Goal: Information Seeking & Learning: Find specific page/section

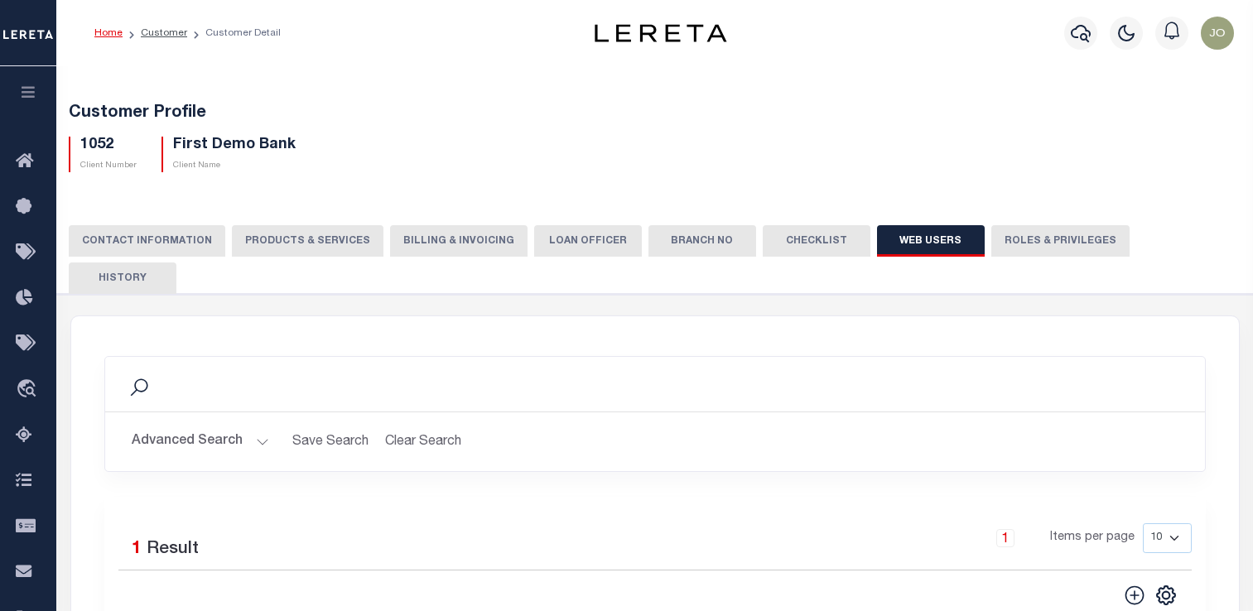
scroll to position [340, 0]
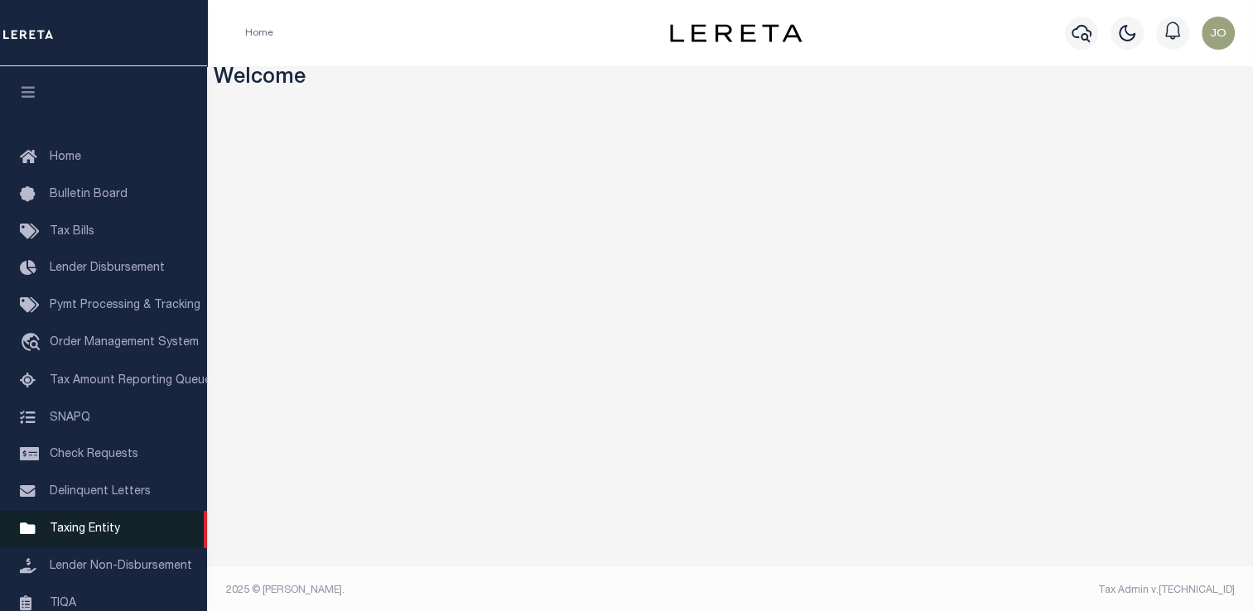
click at [95, 535] on span "Taxing Entity" at bounding box center [85, 529] width 70 height 12
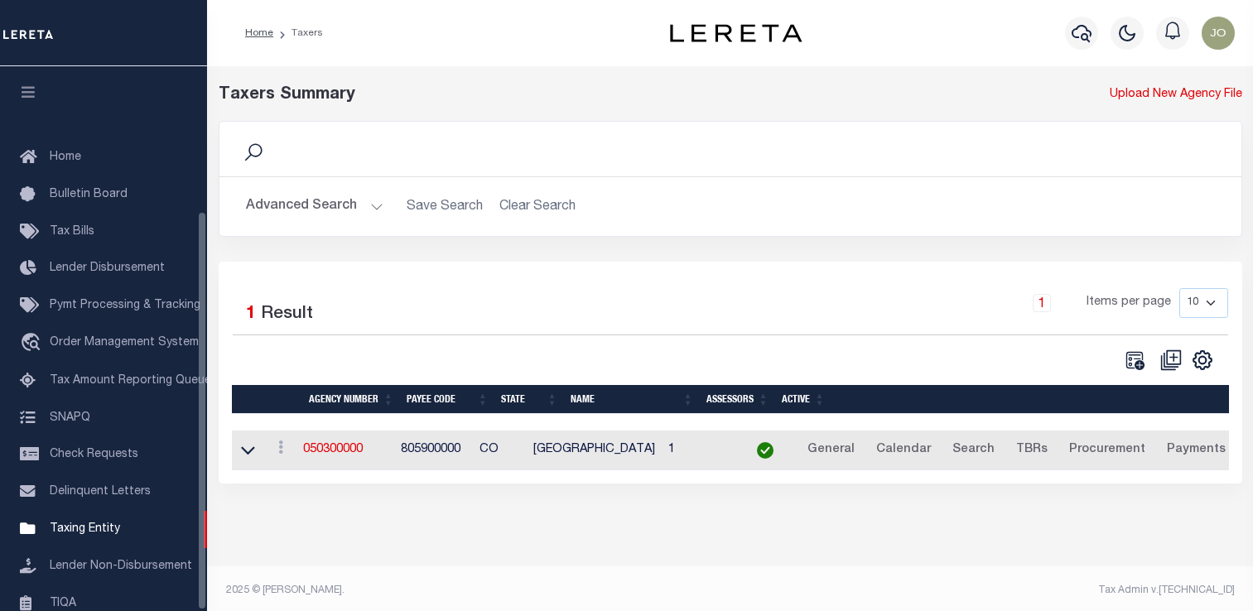
select select
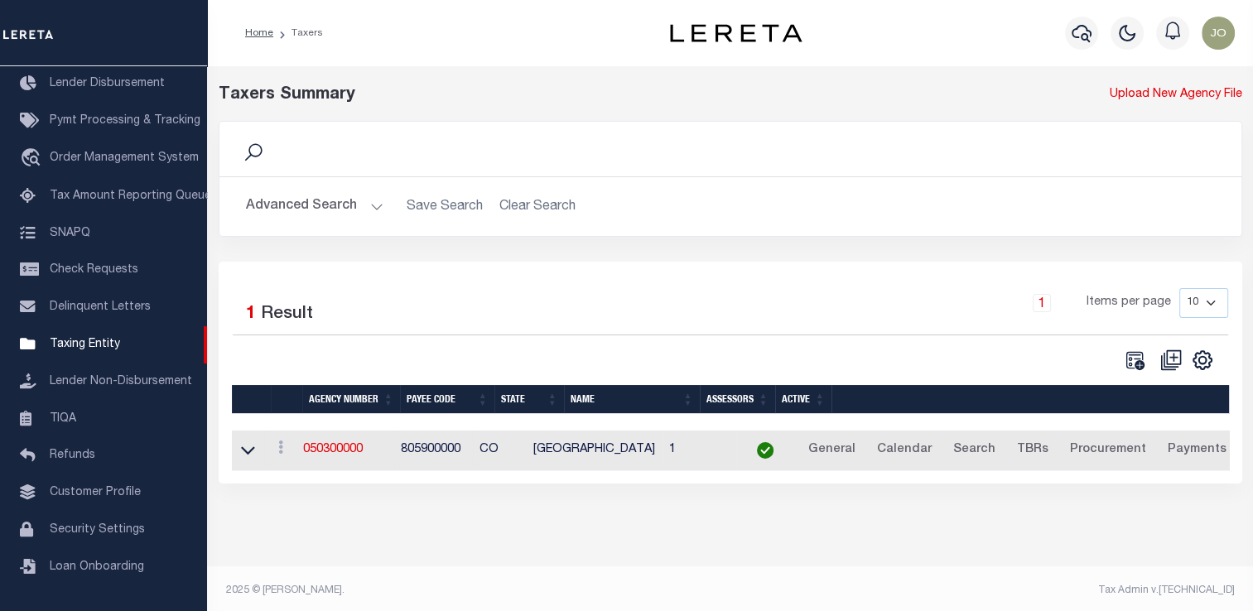
click at [341, 202] on button "Advanced Search" at bounding box center [314, 206] width 137 height 32
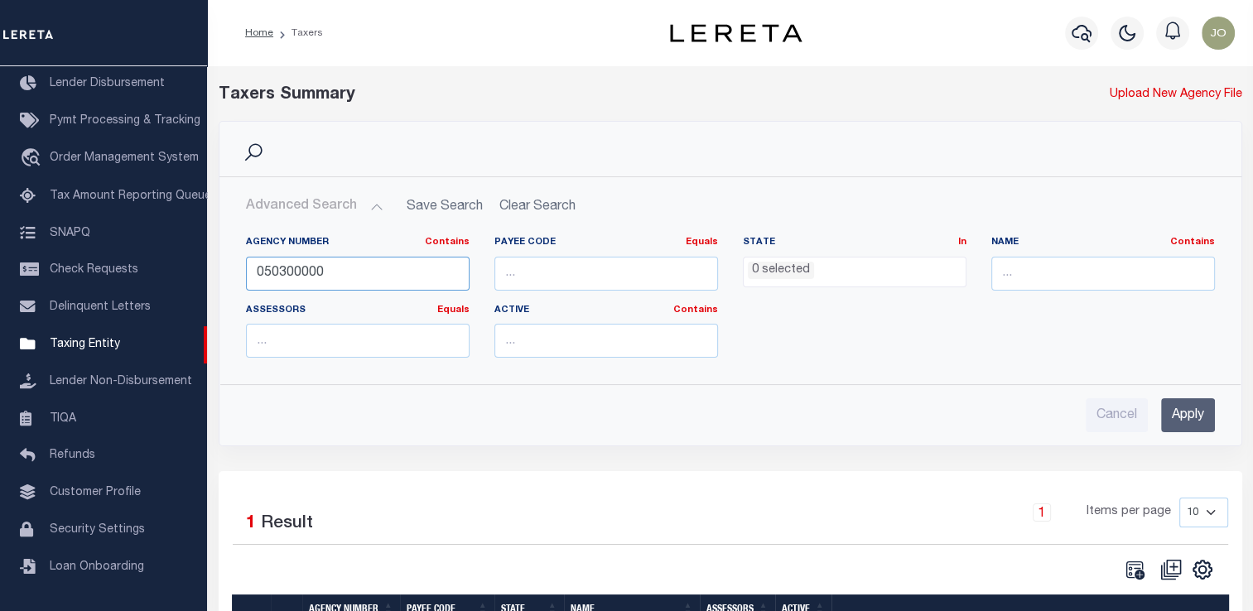
click at [315, 277] on input "050300000" at bounding box center [358, 274] width 224 height 34
paste input "310380617"
type input "310380617"
click at [1176, 407] on input "Apply" at bounding box center [1188, 415] width 54 height 34
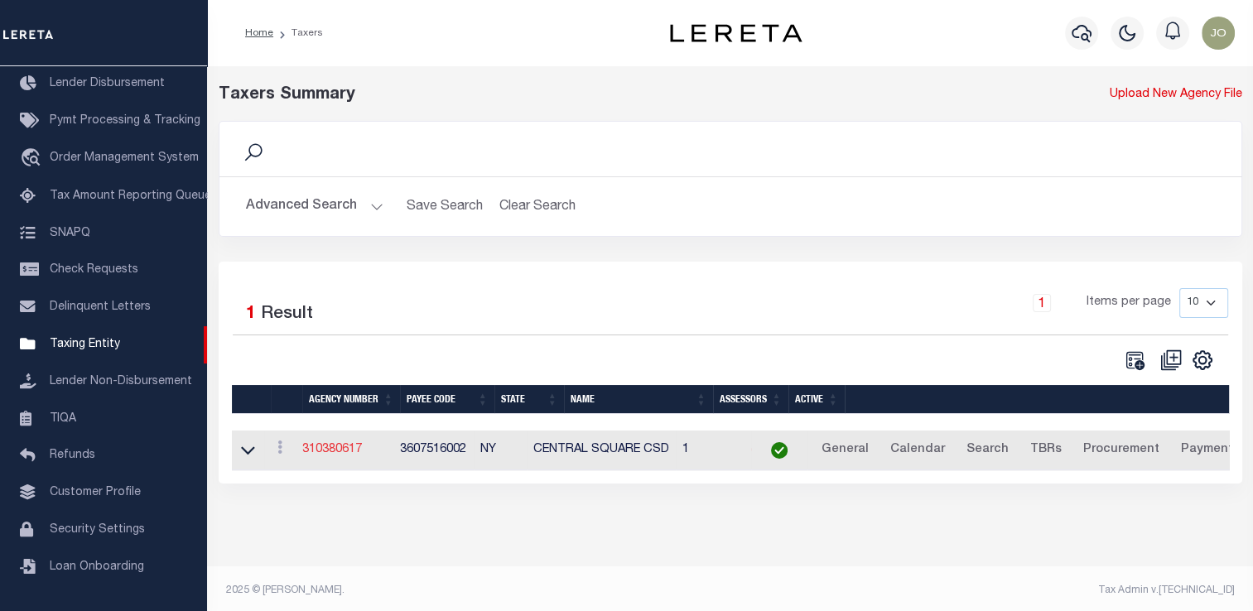
click at [352, 451] on link "310380617" at bounding box center [332, 450] width 60 height 12
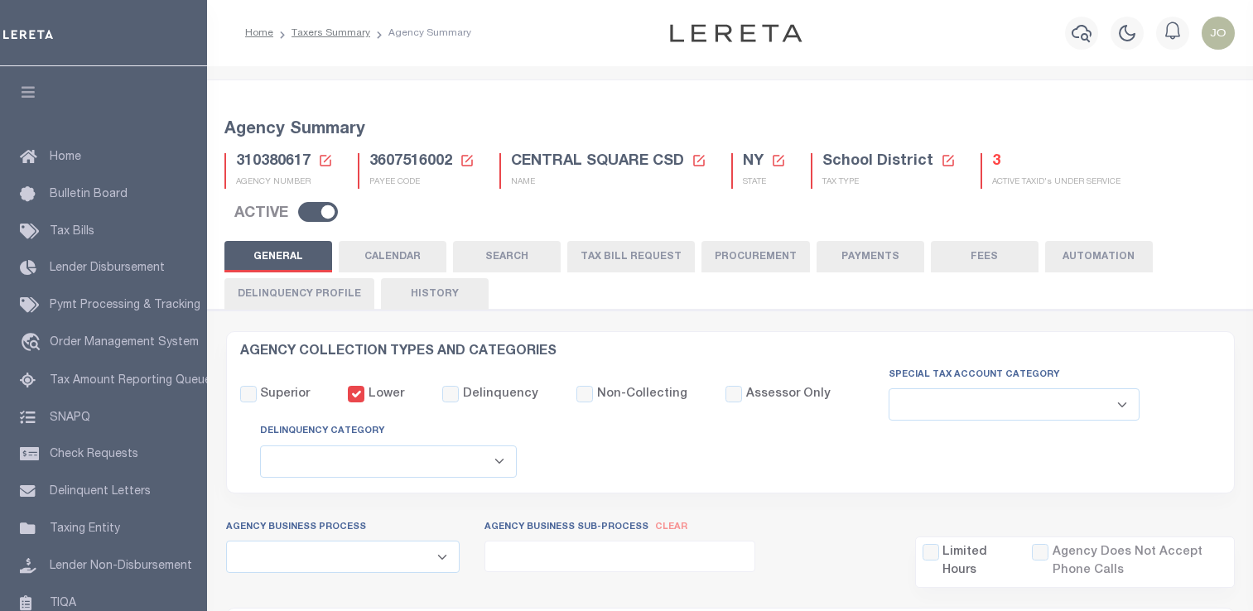
select select
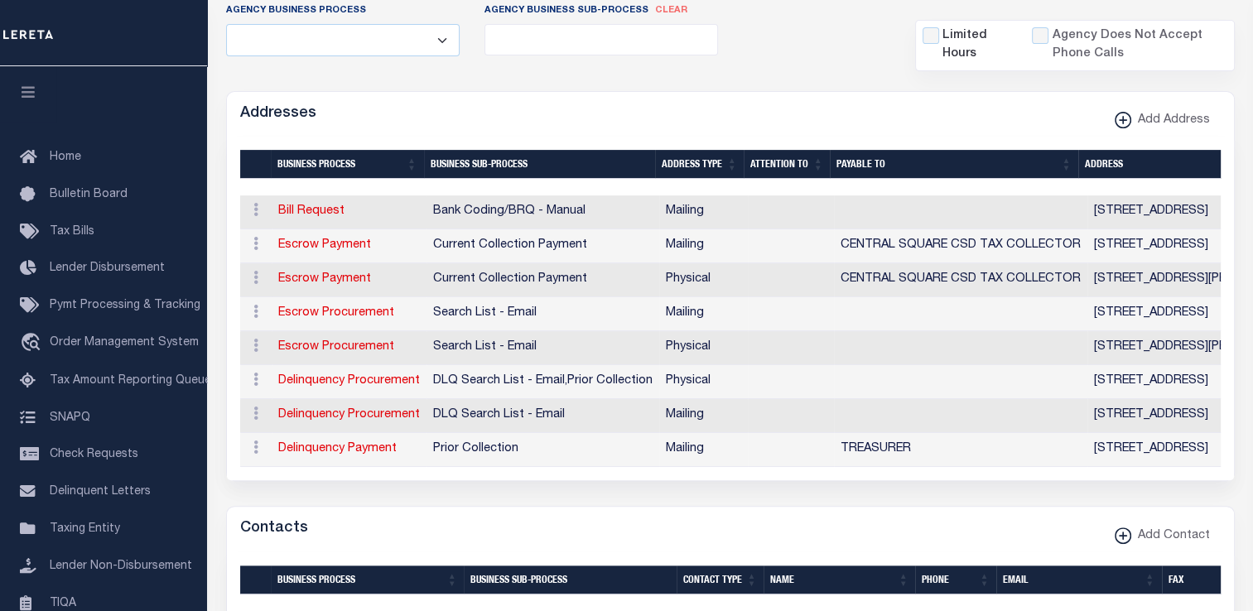
scroll to position [528, 0]
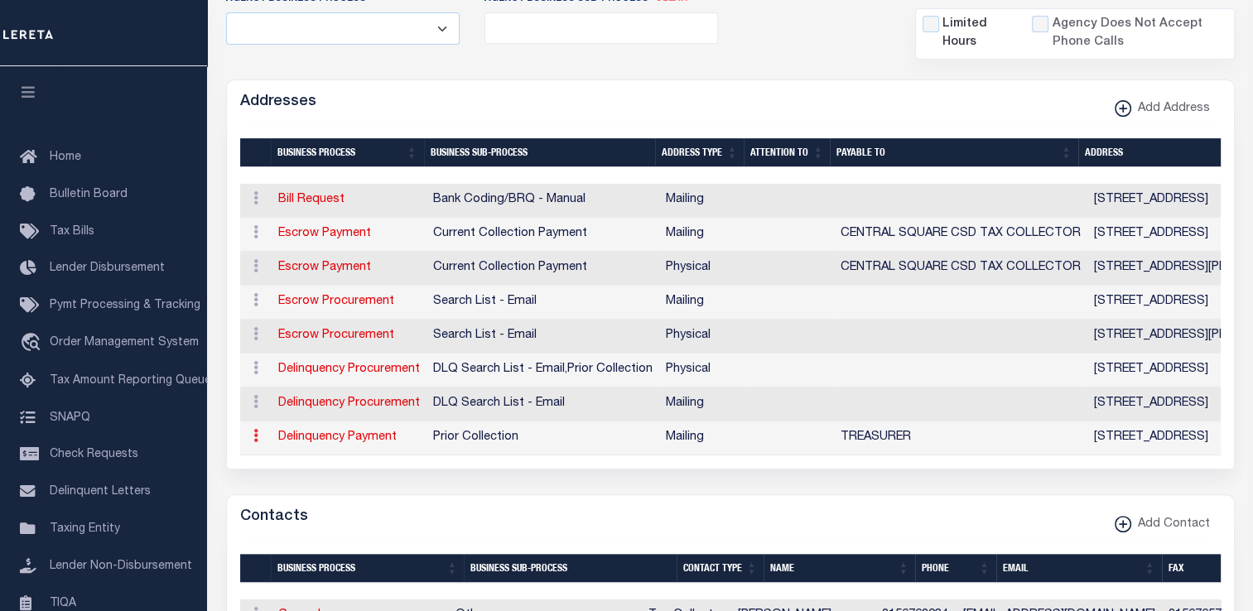
click at [259, 436] on link at bounding box center [256, 438] width 18 height 13
click at [385, 475] on form "AGENCY COLLECTION TYPES AND CATEGORIES Superior Lower Delinquency Non-Collectin…" at bounding box center [730, 590] width 1009 height 1575
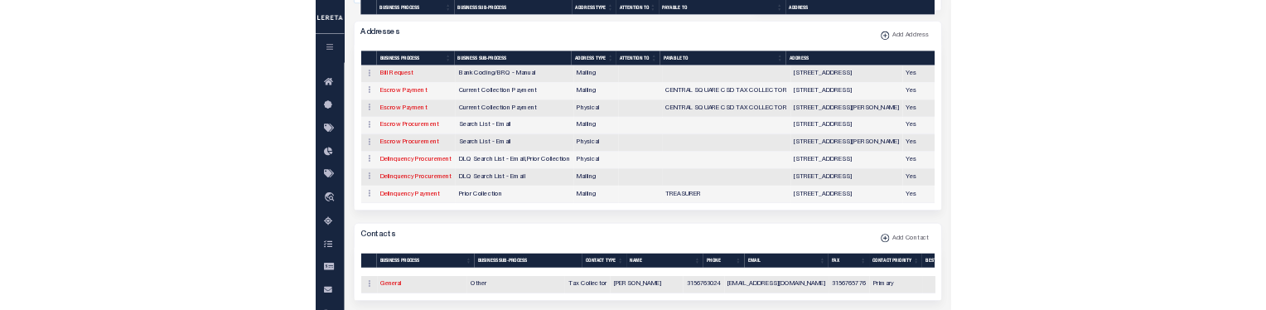
scroll to position [768, 0]
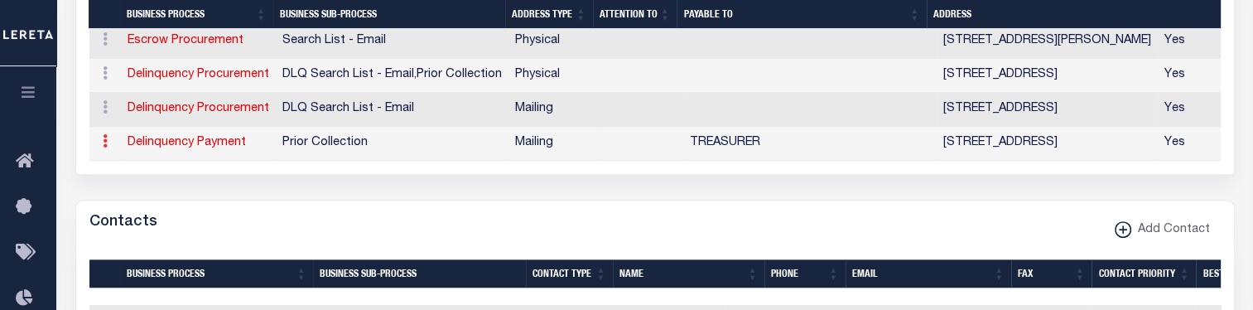
click at [107, 144] on link at bounding box center [105, 143] width 18 height 13
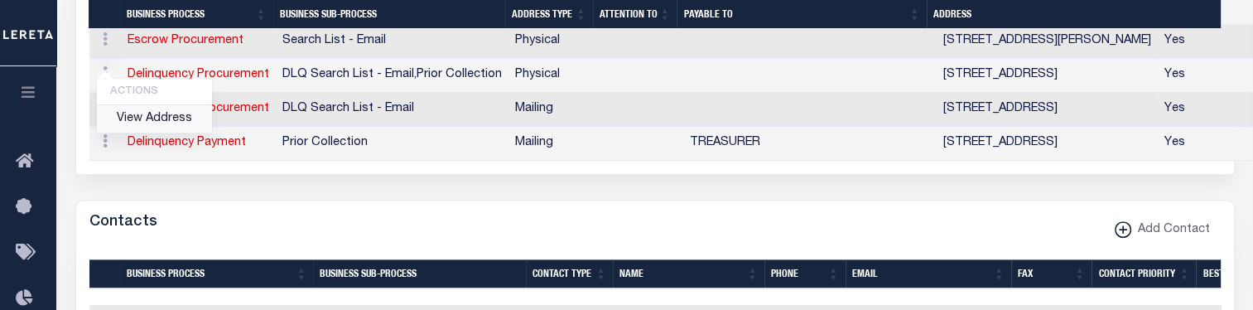
click at [147, 120] on link "View Address" at bounding box center [154, 118] width 115 height 27
select select "1"
checkbox input "false"
select select
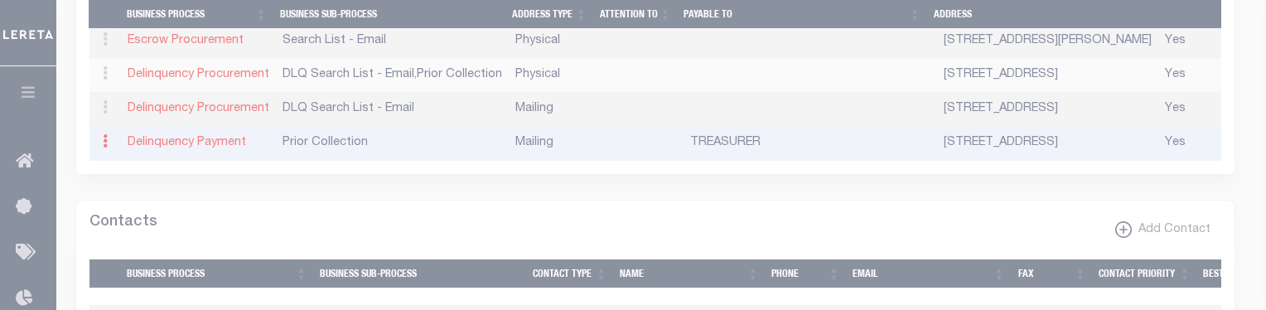
type input "46 EAST BRIDGE STREET"
type input "OSWEGO"
select select "NY"
type input "13126"
checkbox input "true"
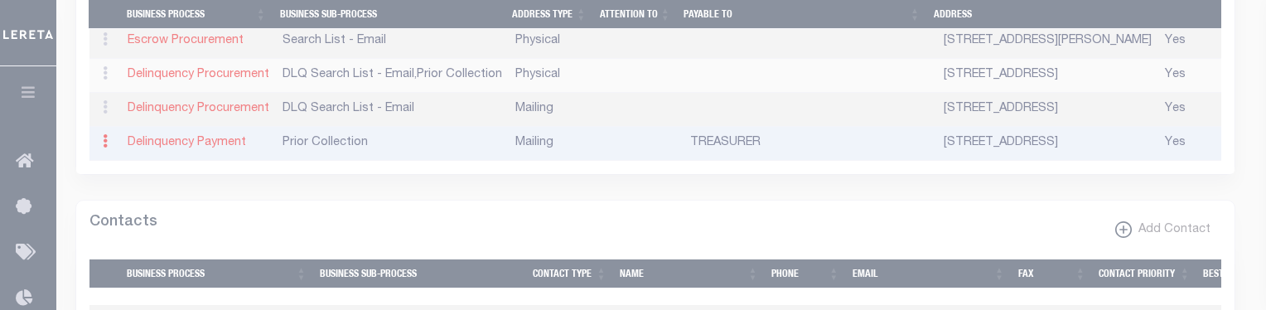
type input "TREASURER"
select select "5"
select select "27"
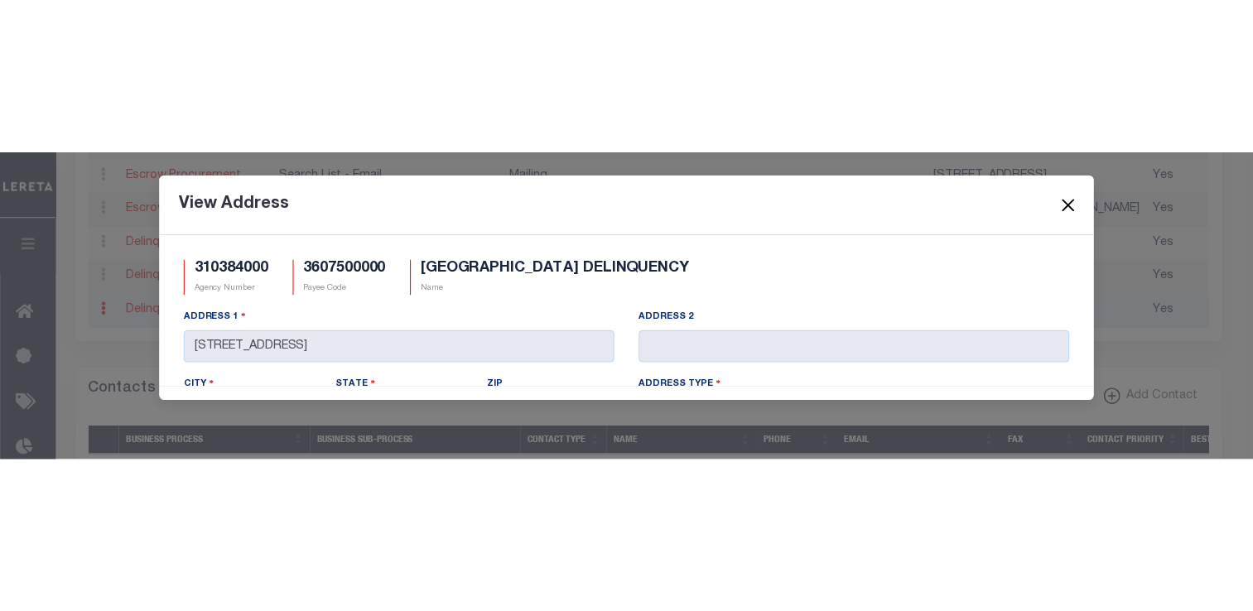
scroll to position [0, 0]
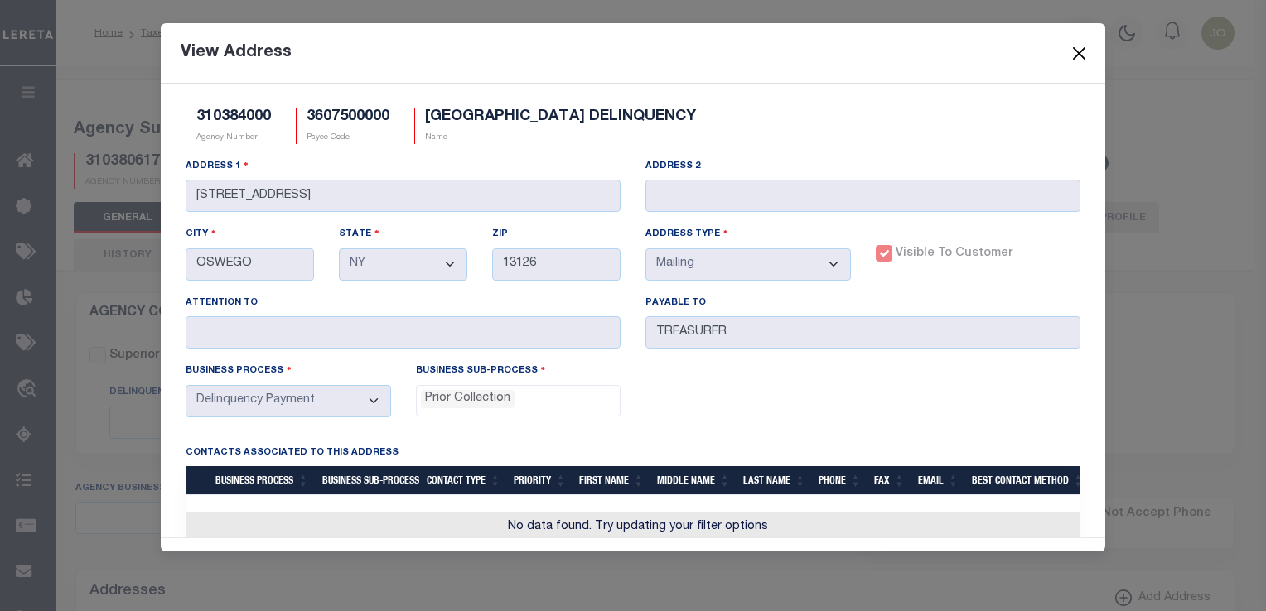
click at [1081, 60] on button "Close" at bounding box center [1079, 53] width 22 height 22
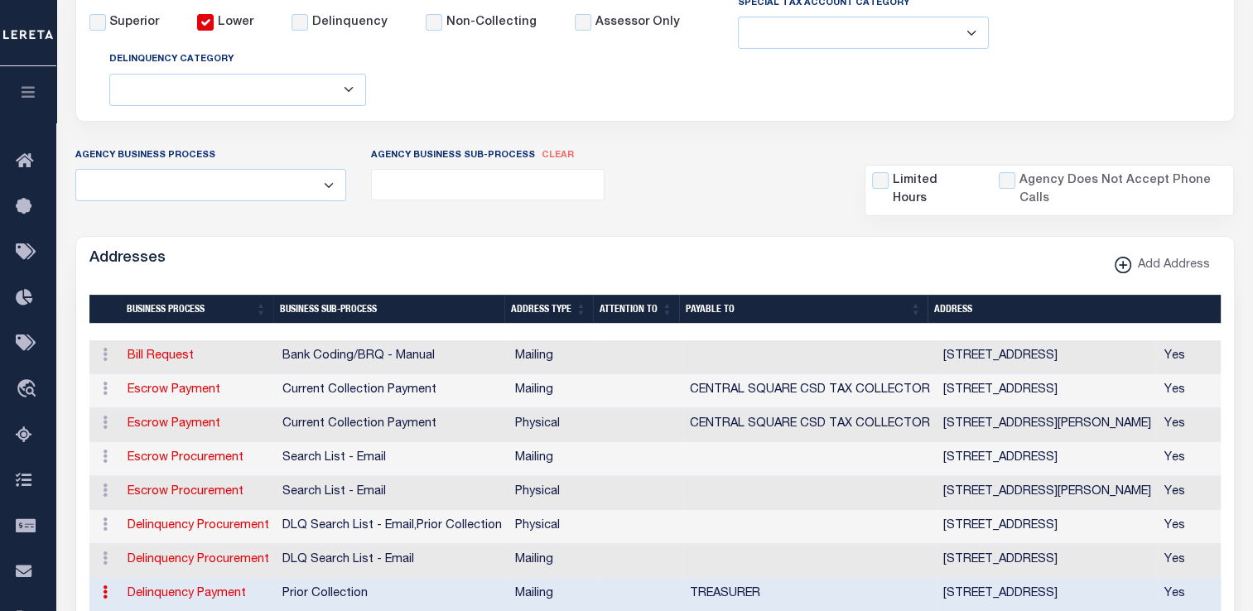
scroll to position [608, 0]
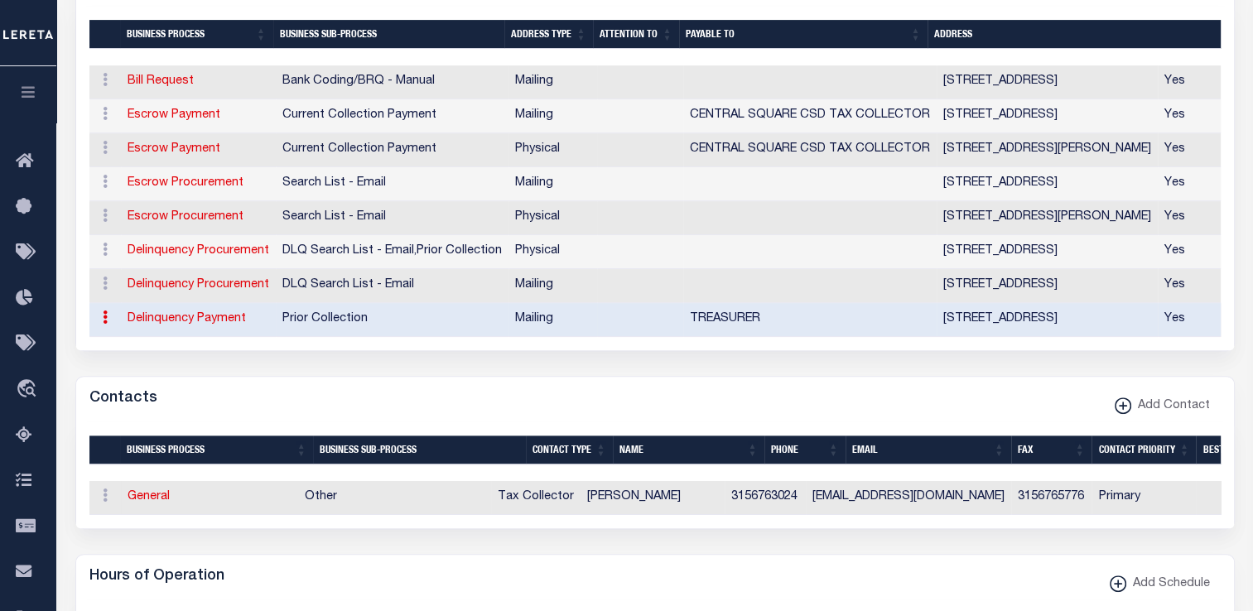
click at [100, 313] on link at bounding box center [105, 319] width 18 height 13
click at [103, 212] on icon at bounding box center [105, 215] width 5 height 13
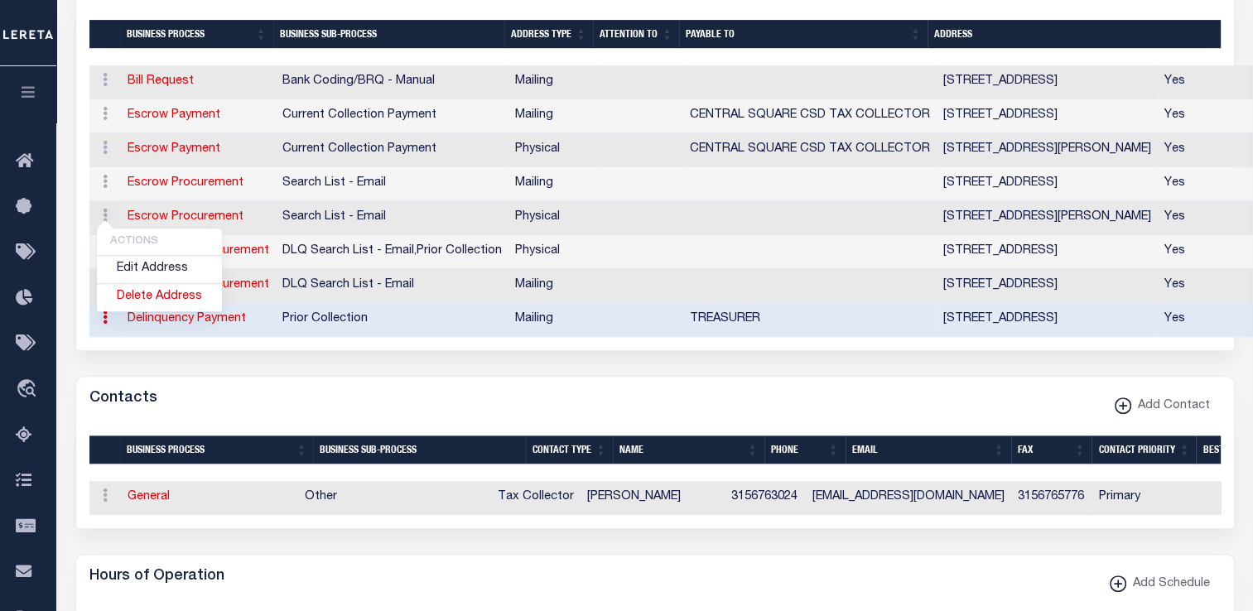
click at [93, 190] on td "ACTIONS Edit Address Delete Address" at bounding box center [104, 184] width 31 height 34
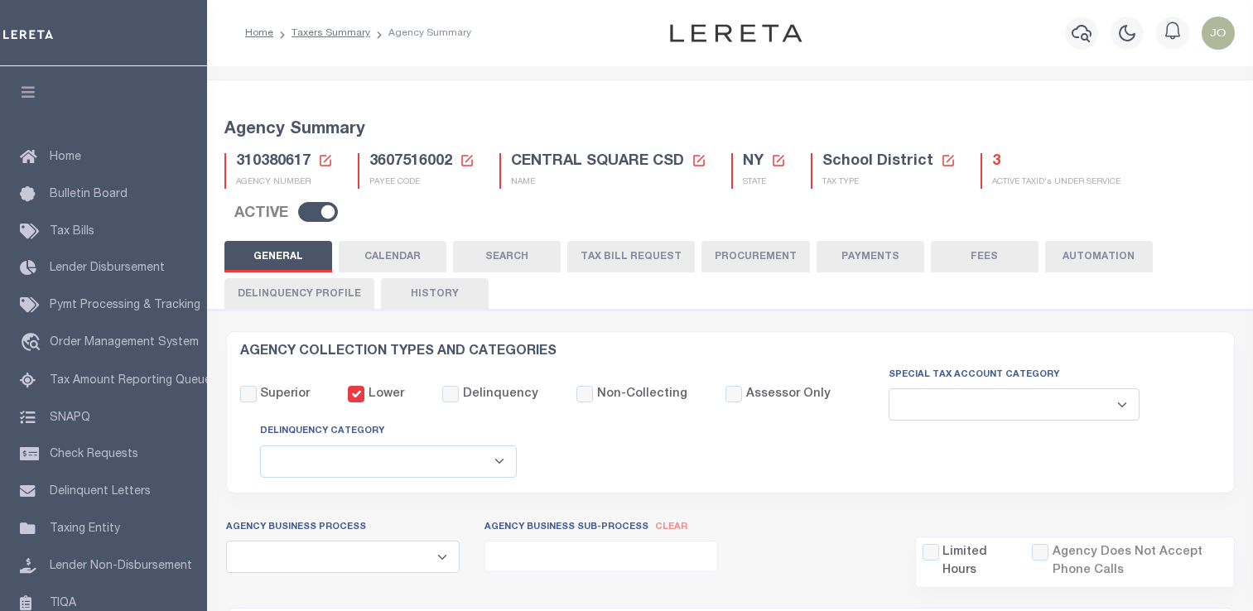
select select
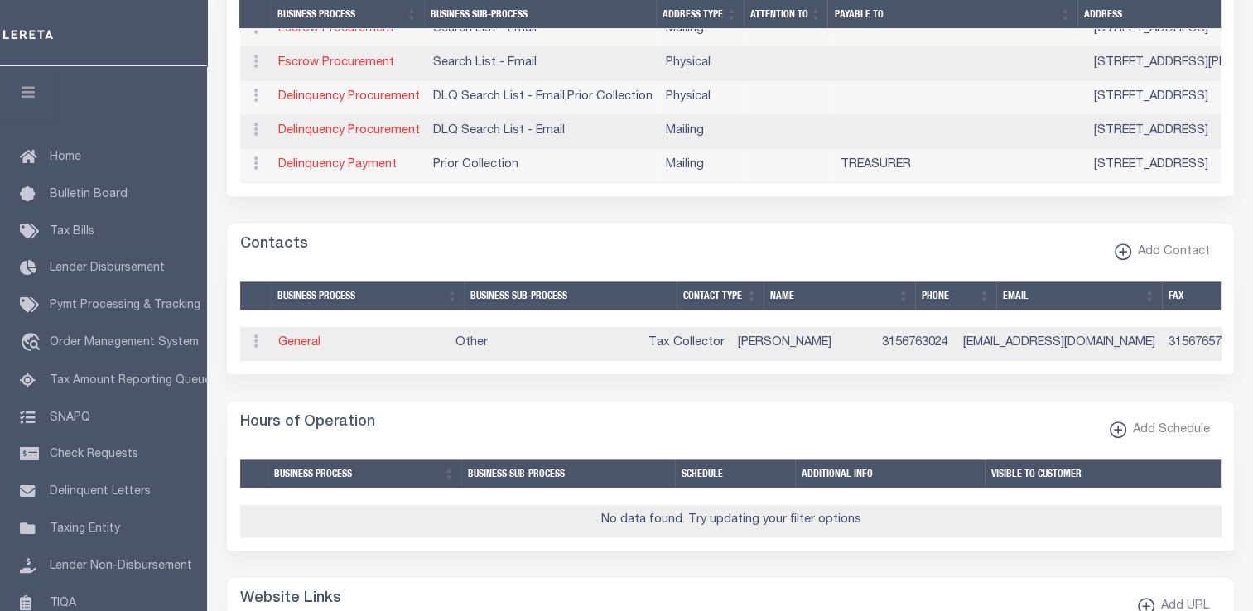
scroll to position [784, 0]
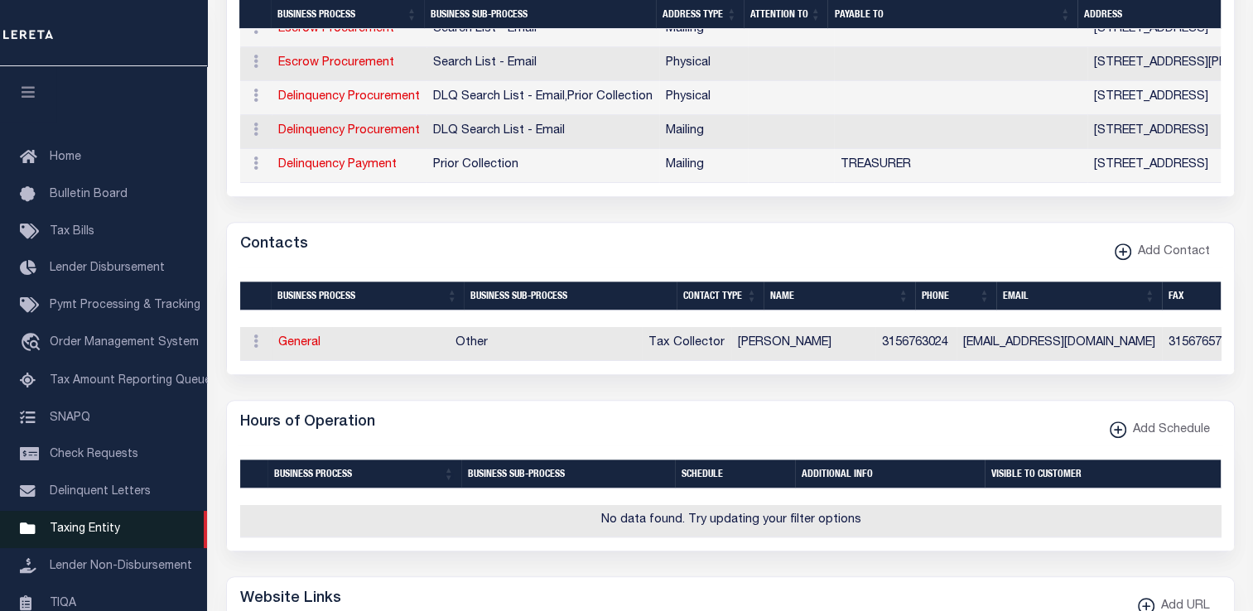
click at [106, 523] on link "Taxing Entity" at bounding box center [103, 529] width 207 height 37
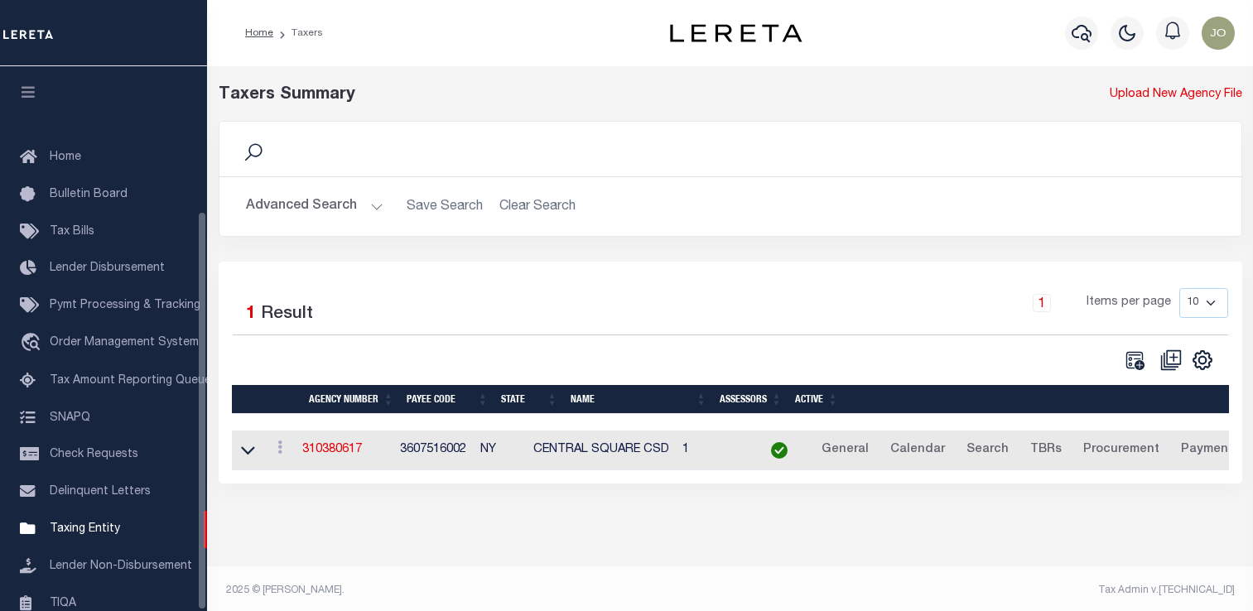
select select
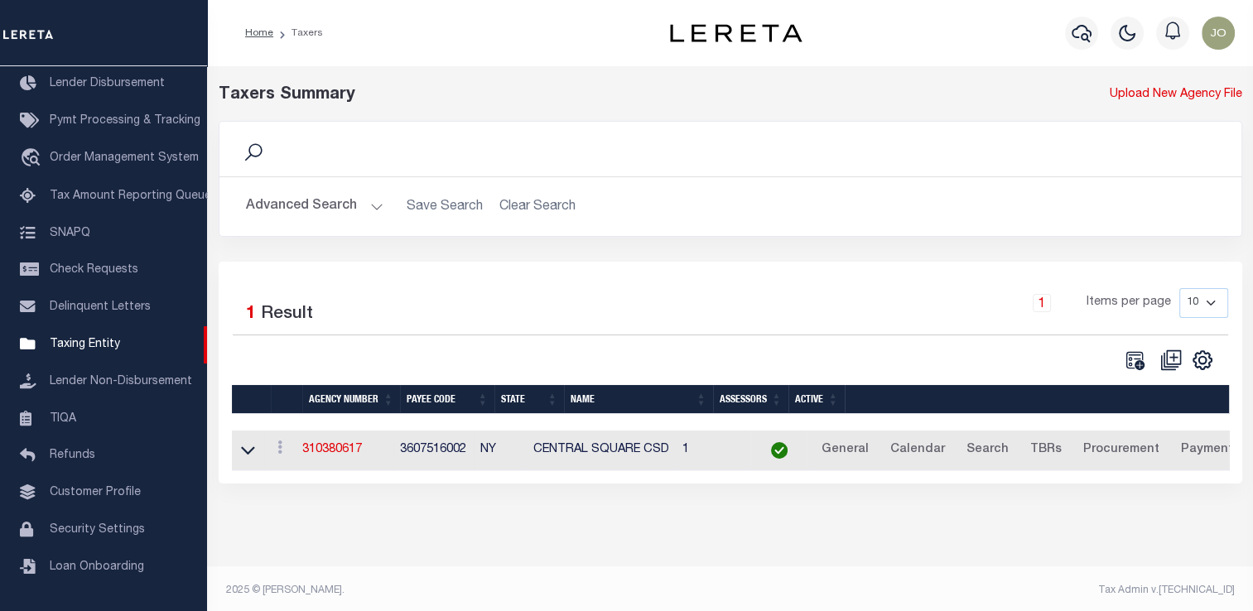
click at [336, 211] on button "Advanced Search" at bounding box center [314, 206] width 137 height 32
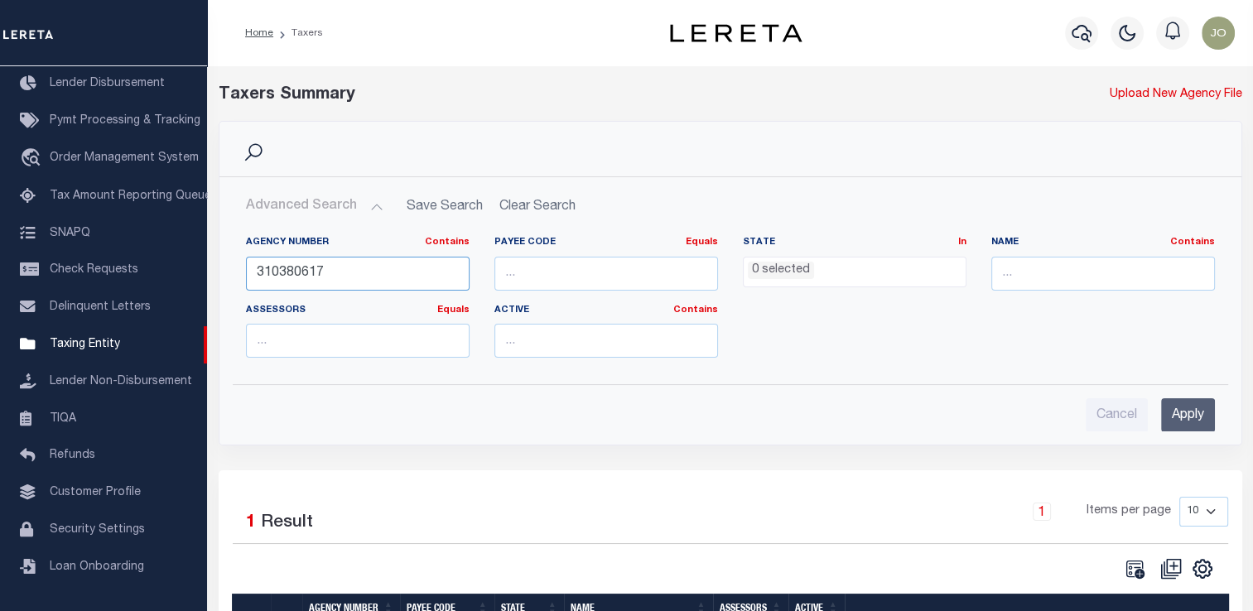
click at [313, 273] on input "310380617" at bounding box center [358, 274] width 224 height 34
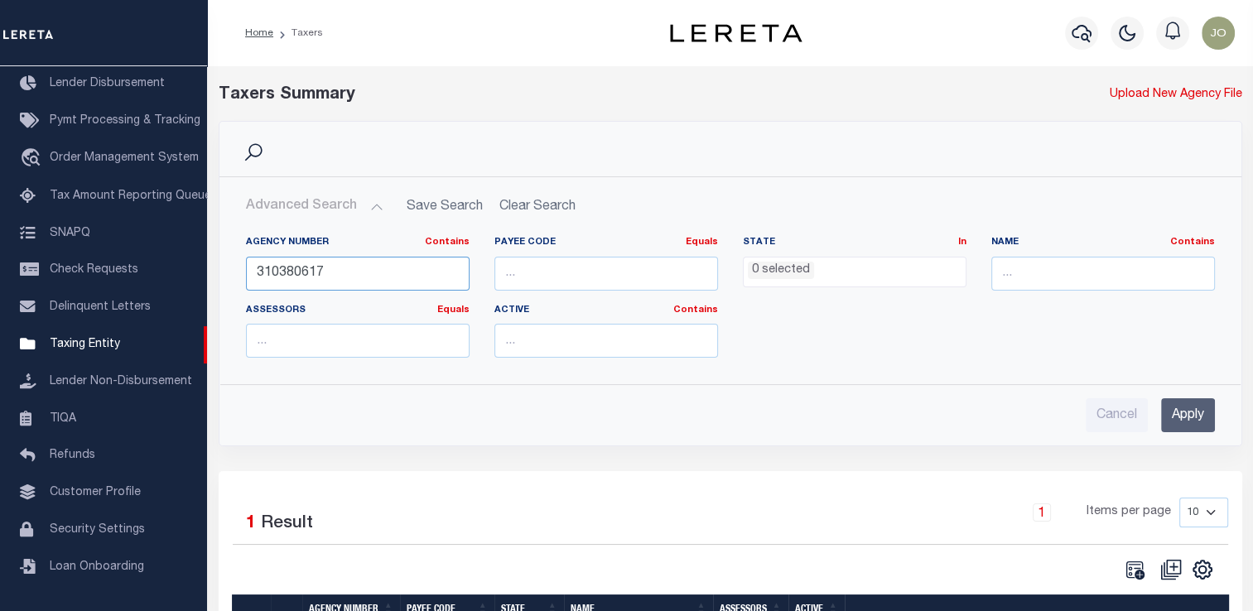
click at [313, 273] on input "310380617" at bounding box center [358, 274] width 224 height 34
paste input "4000"
type input "310384000"
click at [1195, 412] on input "Apply" at bounding box center [1188, 415] width 54 height 34
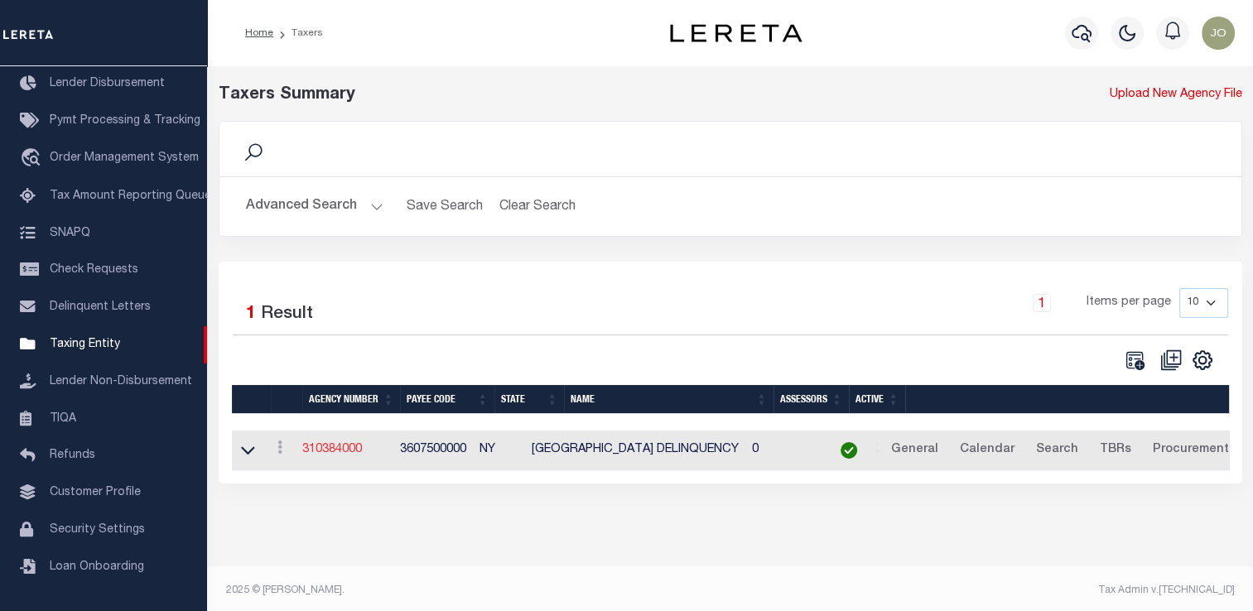
click at [328, 451] on link "310384000" at bounding box center [332, 450] width 60 height 12
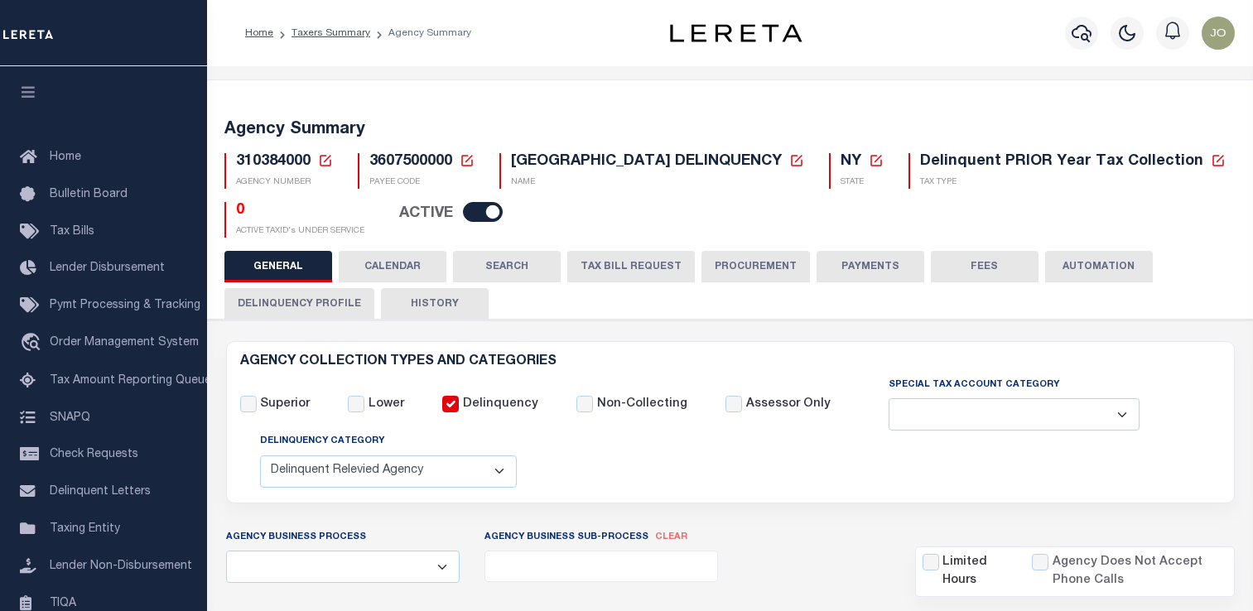
select select "1"
select select
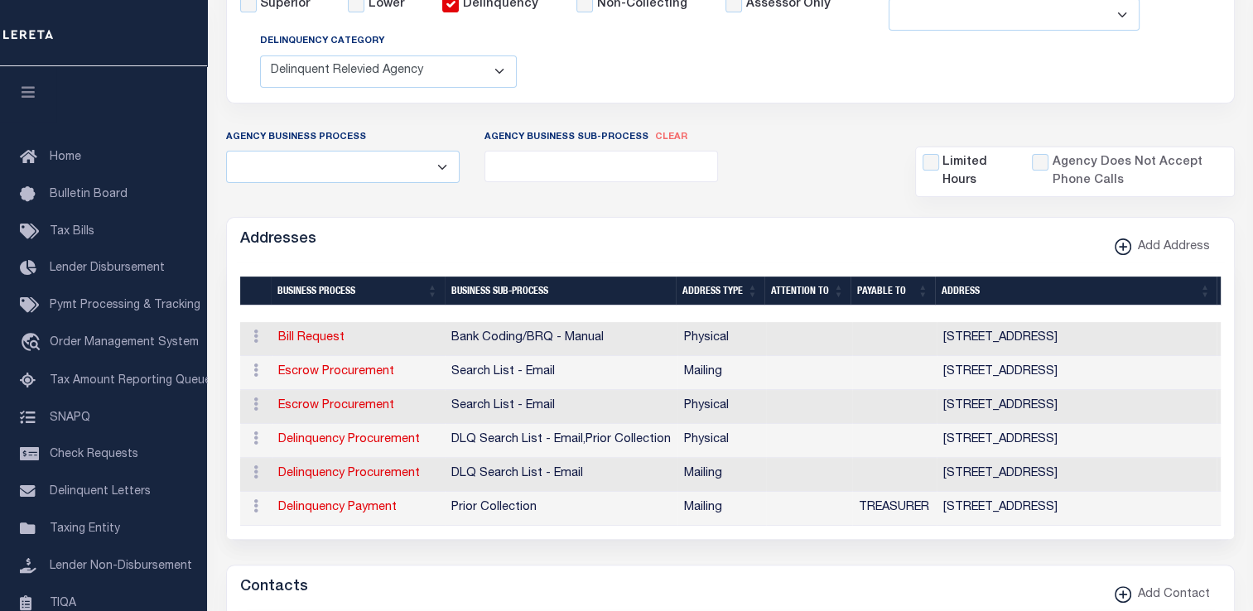
scroll to position [400, 0]
click at [254, 509] on icon at bounding box center [255, 505] width 5 height 13
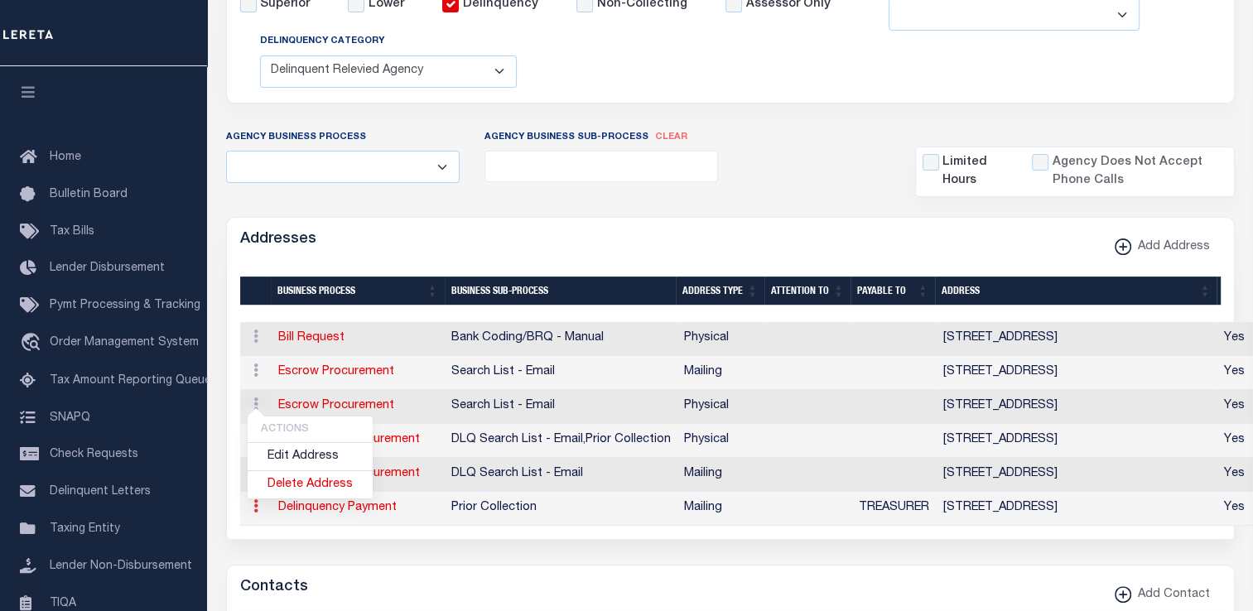
click at [254, 509] on icon at bounding box center [255, 505] width 5 height 13
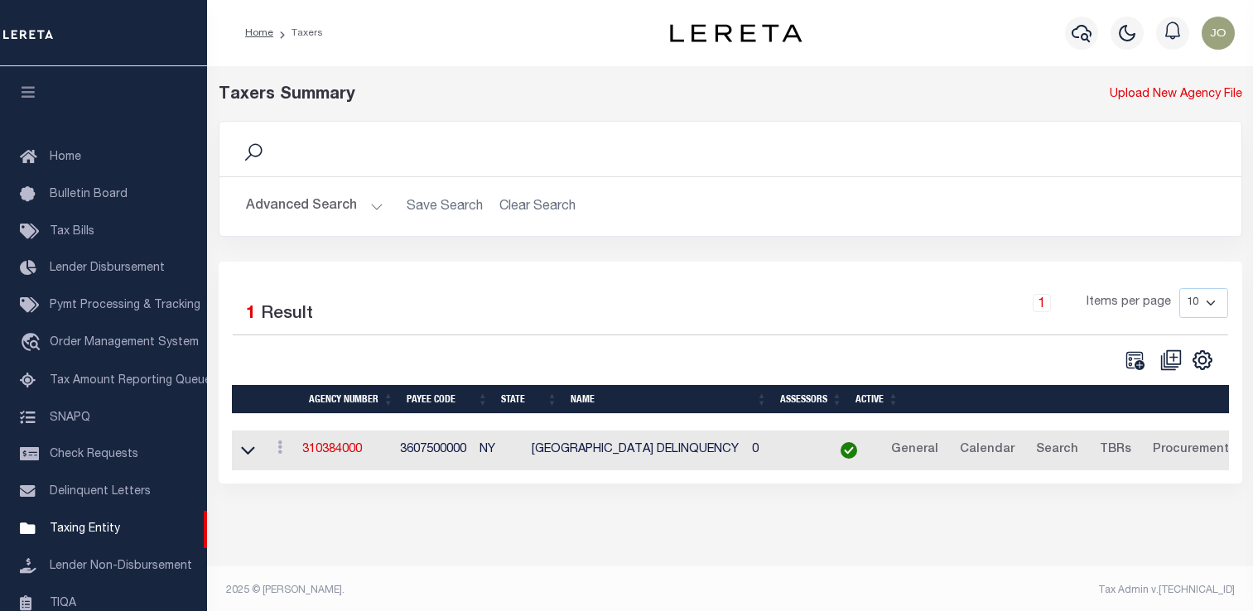
select select
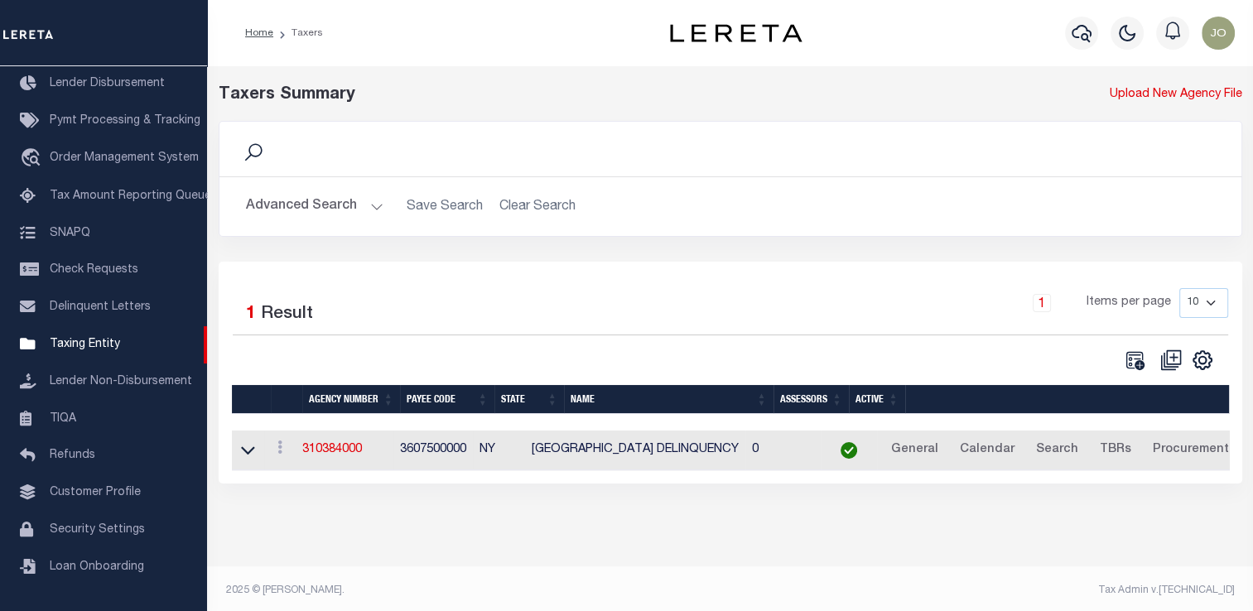
click at [354, 214] on button "Advanced Search" at bounding box center [314, 206] width 137 height 32
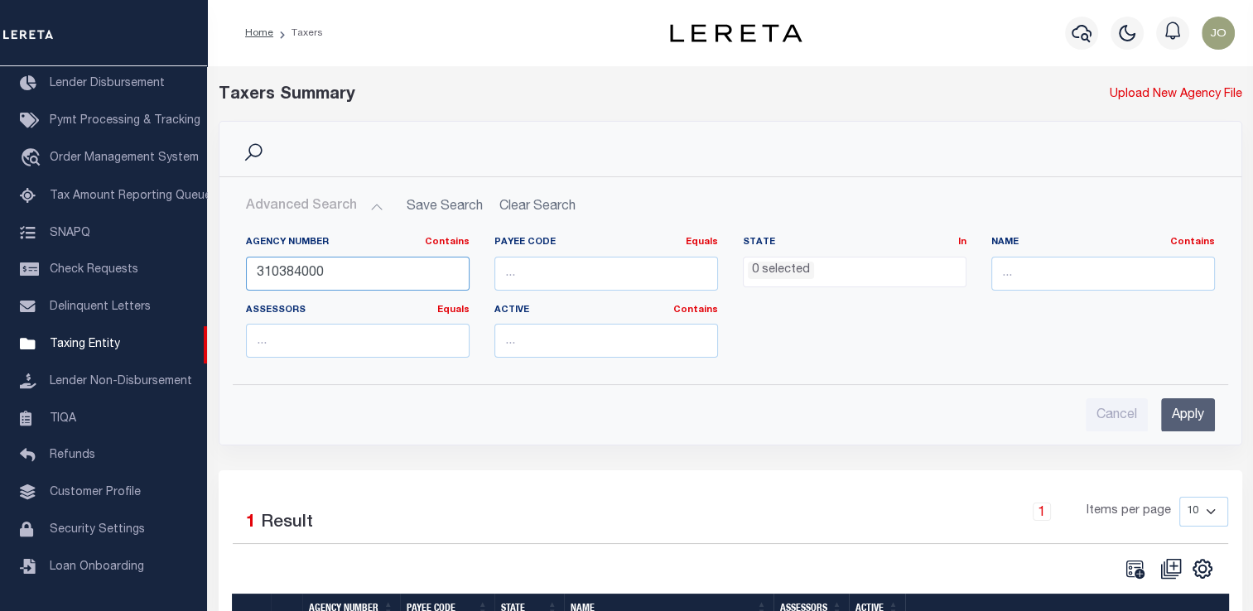
click at [306, 273] on input "310384000" at bounding box center [358, 274] width 224 height 34
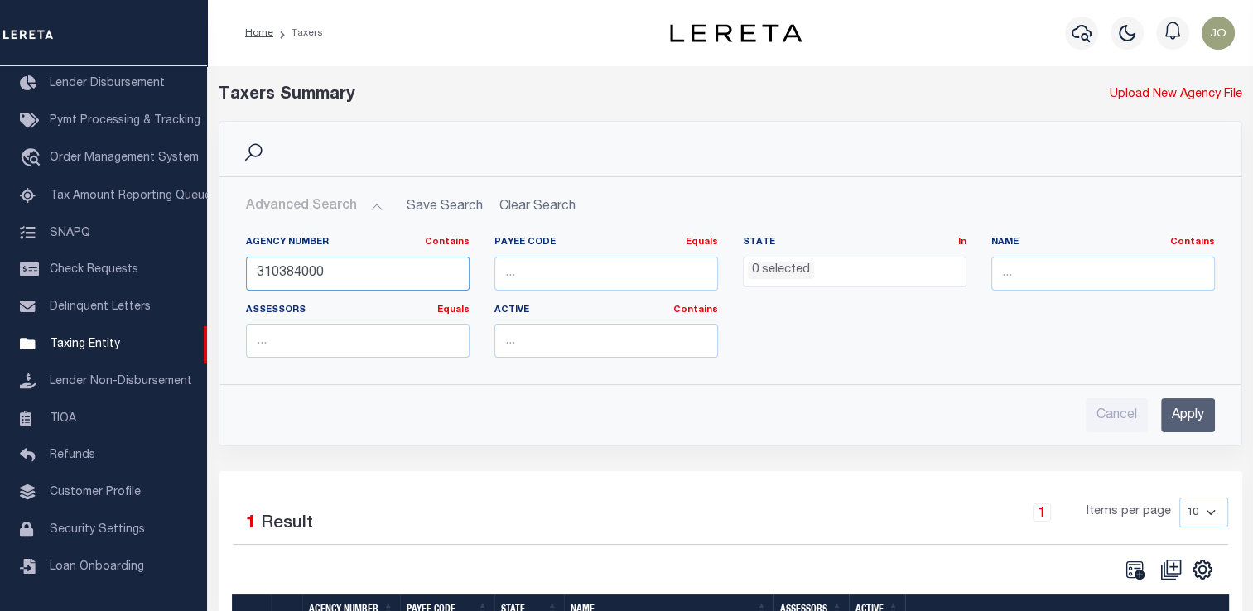
click at [306, 273] on input "310384000" at bounding box center [358, 274] width 224 height 34
paste input "030101"
type input "310030101"
click at [1195, 423] on input "Apply" at bounding box center [1188, 415] width 54 height 34
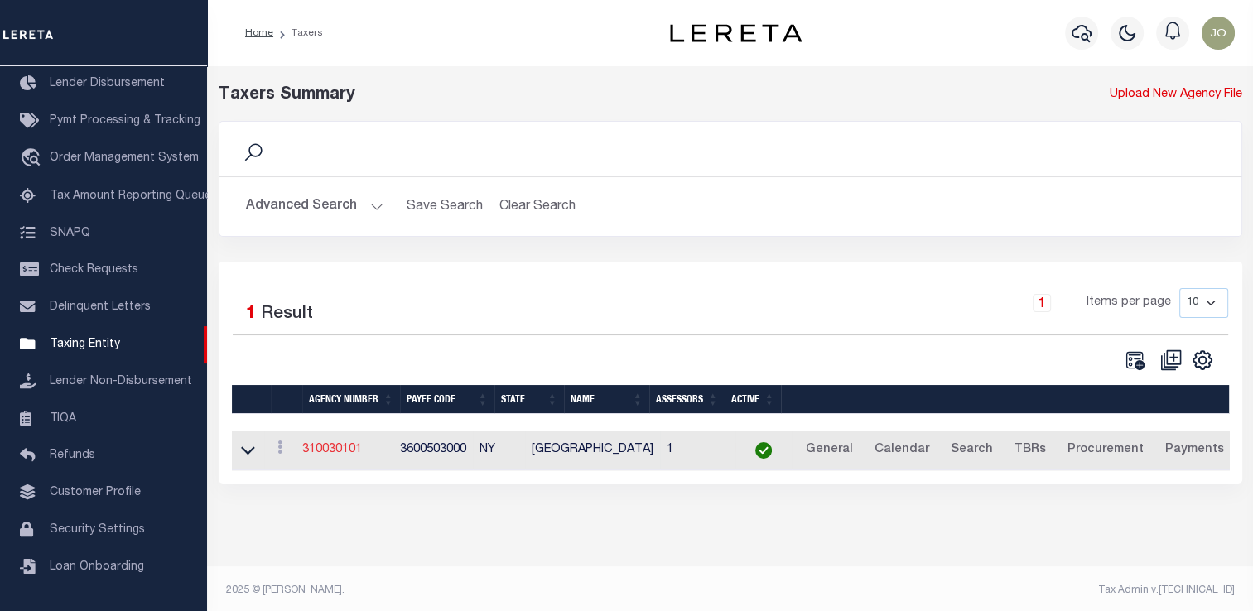
click at [335, 449] on link "310030101" at bounding box center [332, 450] width 60 height 12
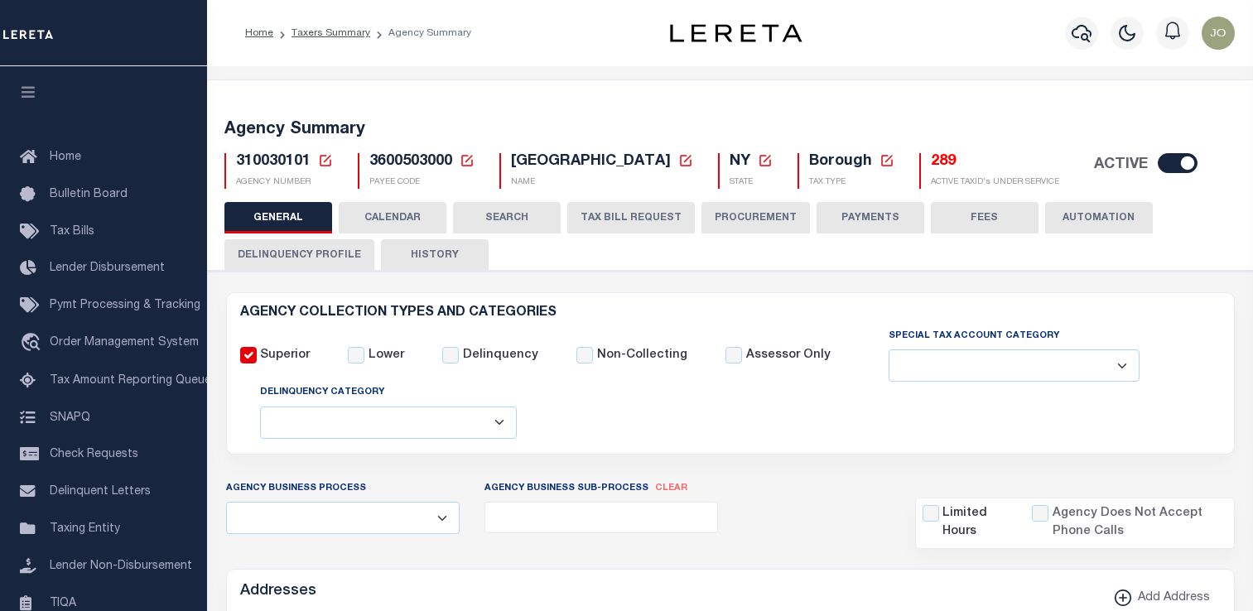
select select
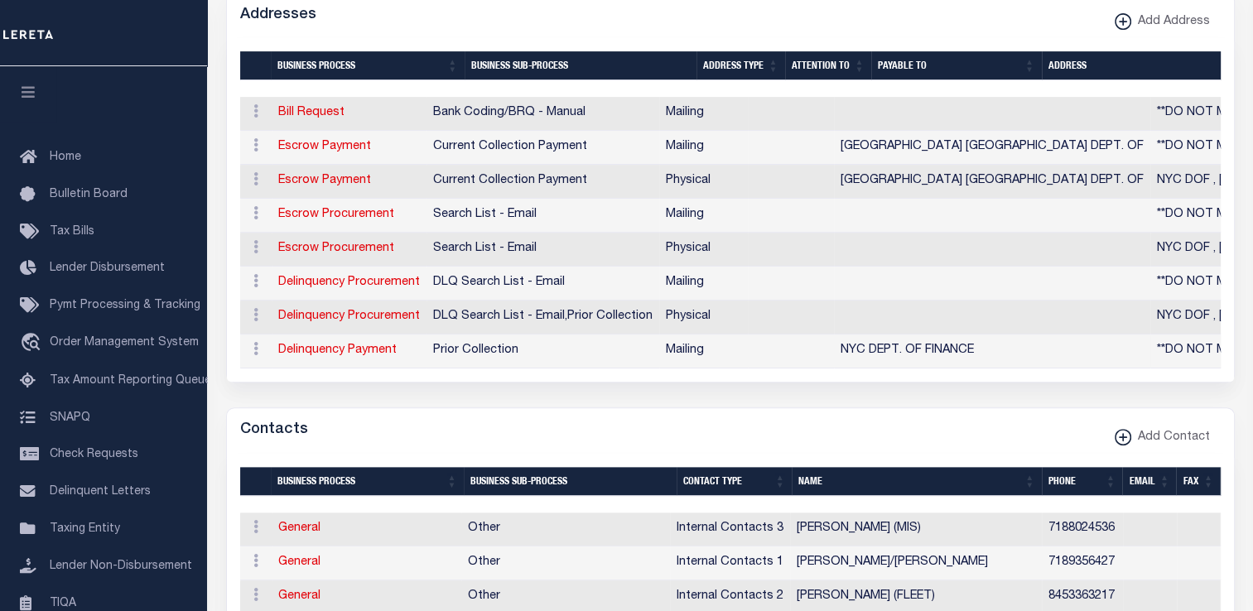
scroll to position [576, 0]
click at [257, 347] on icon at bounding box center [255, 348] width 5 height 13
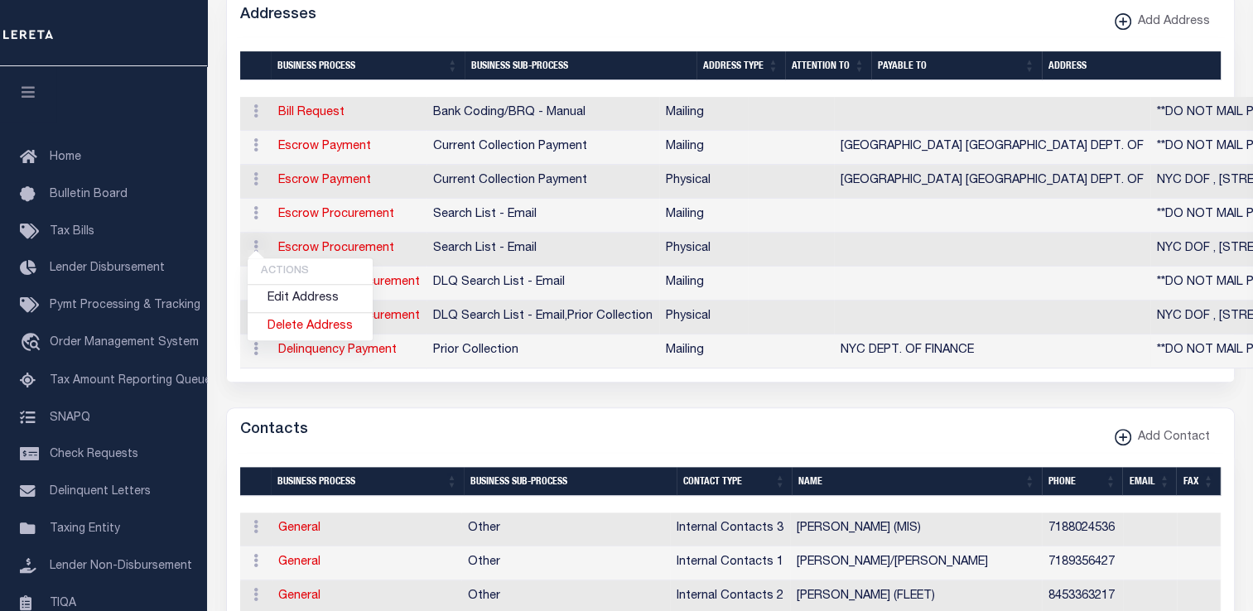
click at [531, 359] on td "Prior Collection" at bounding box center [543, 352] width 233 height 34
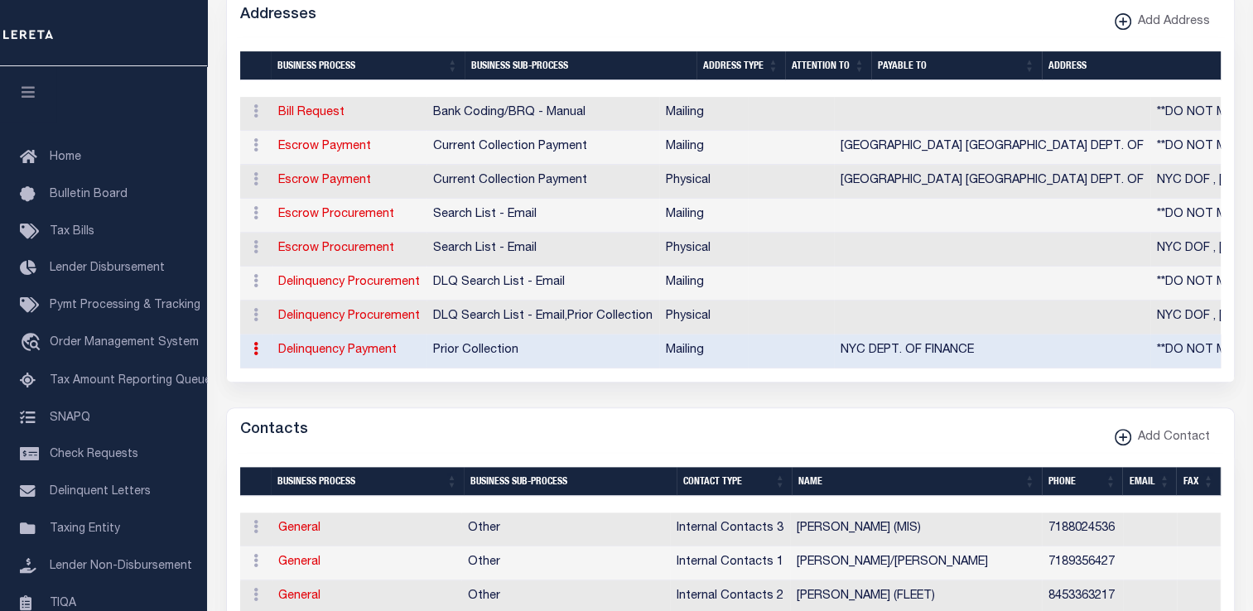
click at [417, 398] on form "AGENCY COLLECTION TYPES AND CATEGORIES Superior Lower Delinquency Non-Collectin…" at bounding box center [730, 571] width 1009 height 1711
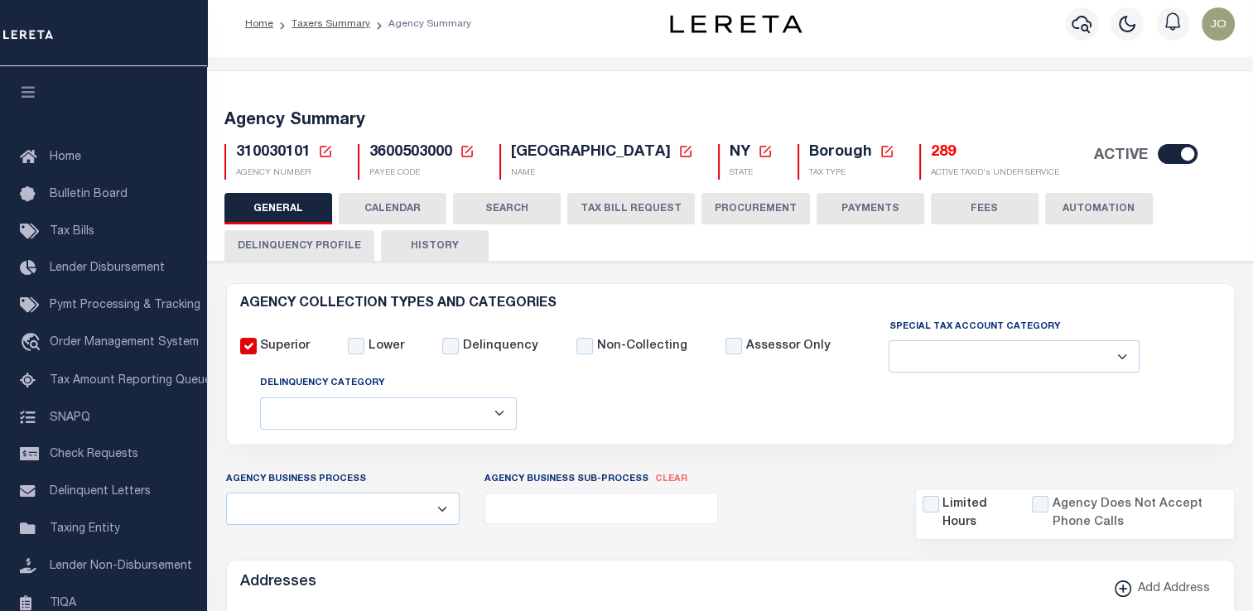
scroll to position [5, 0]
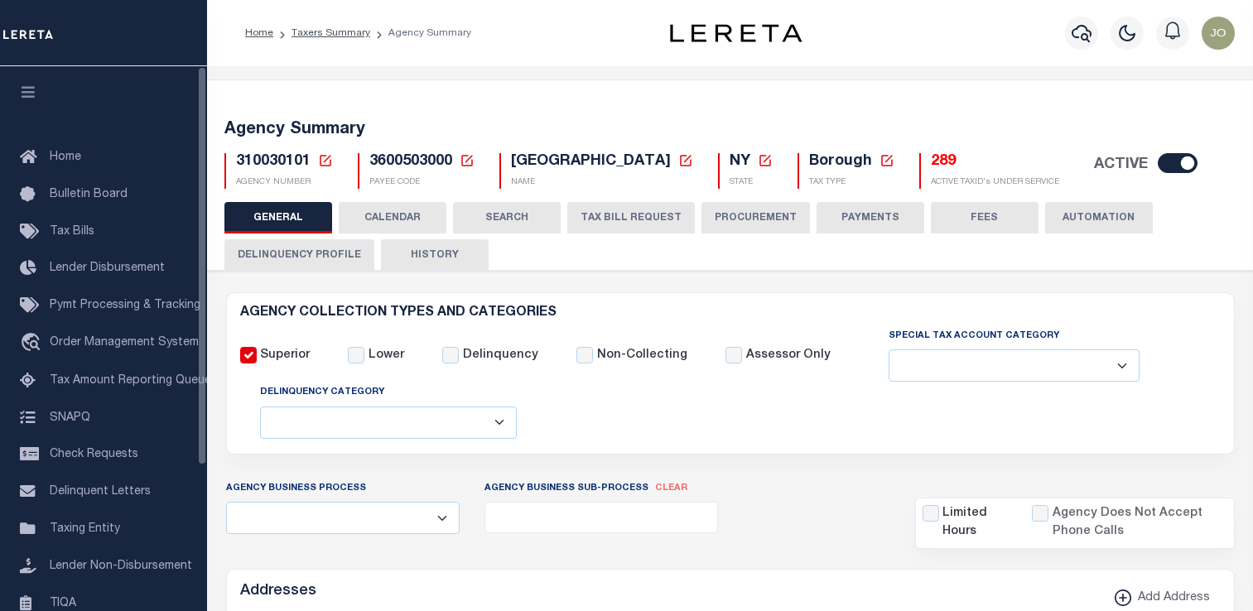
select select
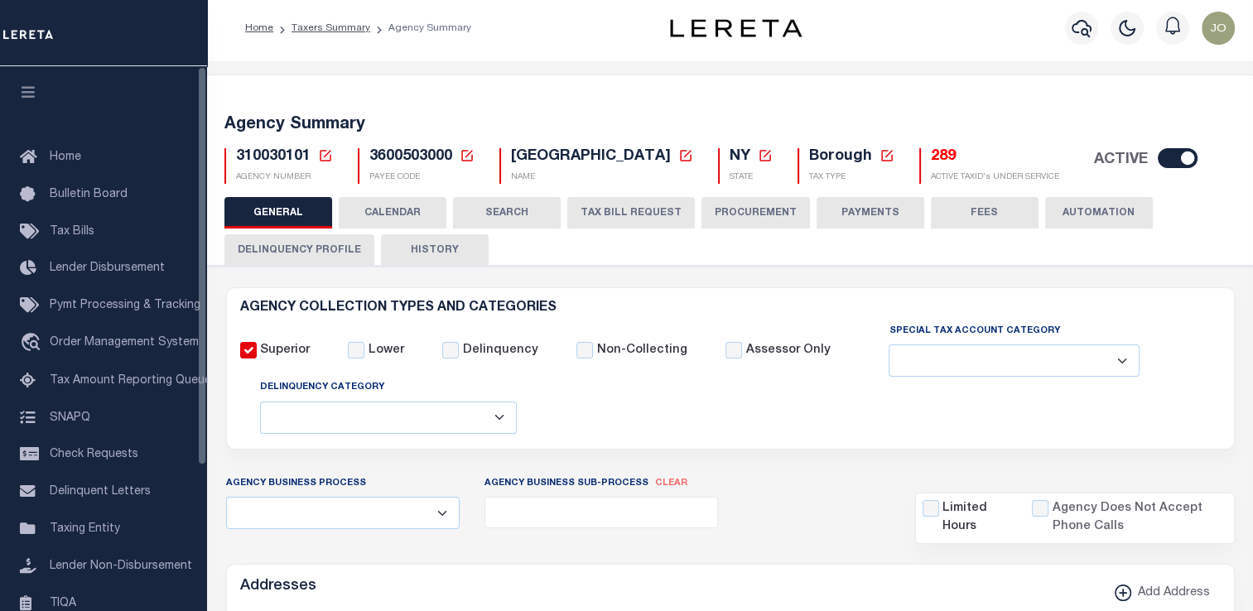
scroll to position [5, 0]
click at [325, 153] on icon at bounding box center [325, 155] width 15 height 15
